Goal: Transaction & Acquisition: Book appointment/travel/reservation

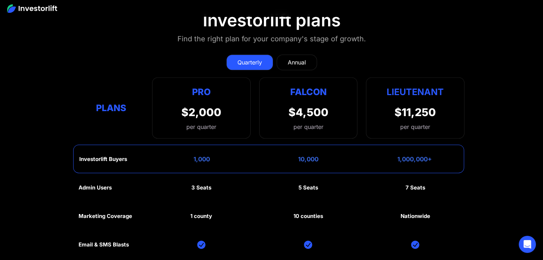
scroll to position [3175, 0]
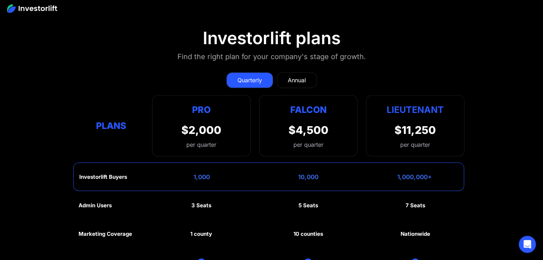
click at [290, 76] on div "Annual" at bounding box center [297, 80] width 18 height 9
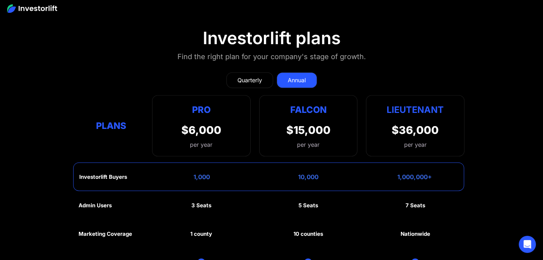
click at [245, 76] on div "Quarterly" at bounding box center [249, 80] width 25 height 9
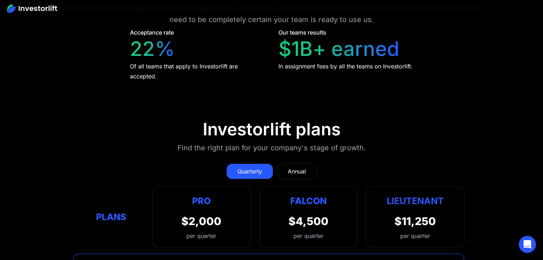
scroll to position [3191, 0]
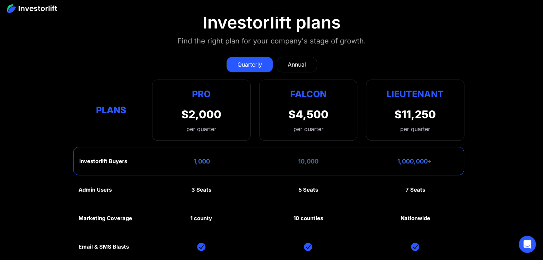
click at [302, 60] on div "Annual" at bounding box center [297, 64] width 18 height 9
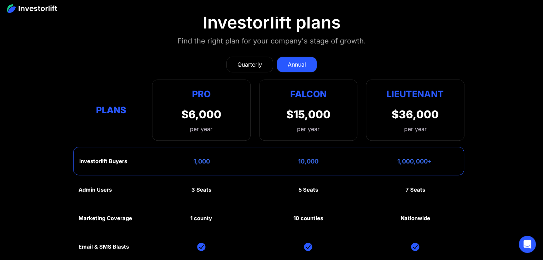
click at [247, 60] on div "Quarterly" at bounding box center [249, 64] width 25 height 9
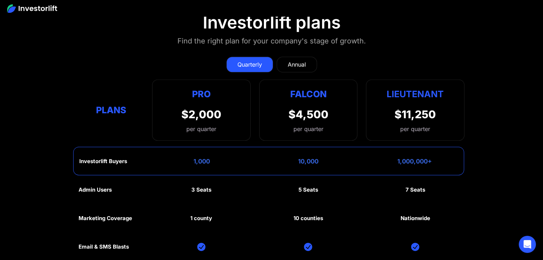
click at [217, 109] on div "$2,000 per quarter" at bounding box center [201, 120] width 40 height 25
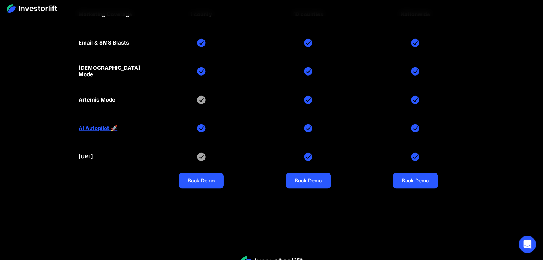
scroll to position [3440, 0]
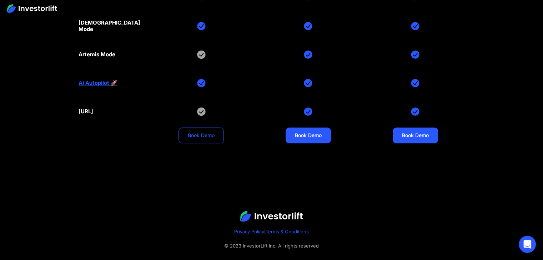
click at [201, 128] on link "Book Demo" at bounding box center [200, 136] width 45 height 16
